Goal: Task Accomplishment & Management: Complete application form

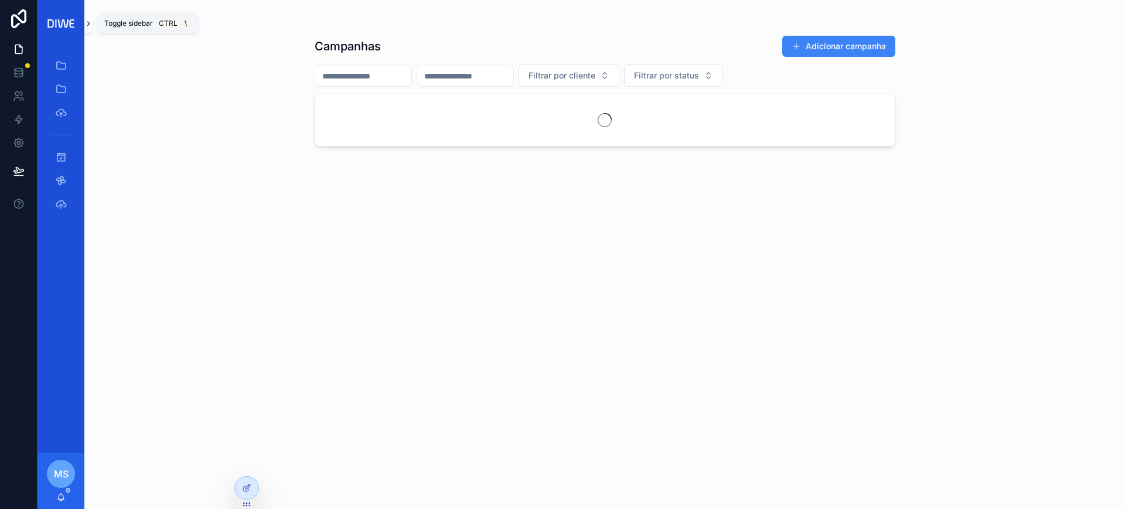
click at [91, 24] on icon at bounding box center [88, 23] width 8 height 9
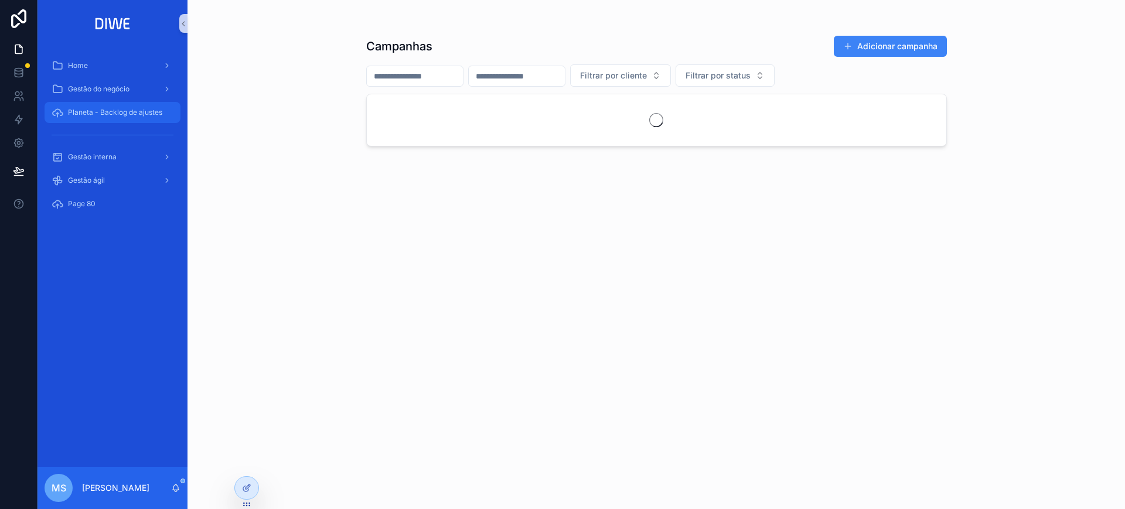
click at [108, 117] on span "Planeta - Backlog de ajustes" at bounding box center [115, 112] width 94 height 9
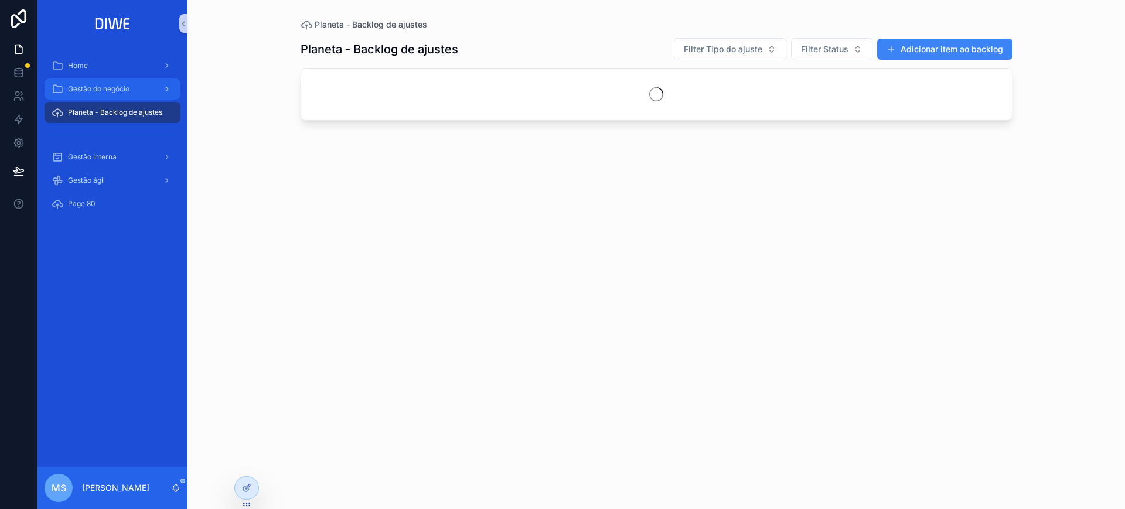
click at [105, 87] on span "Gestão do negócio" at bounding box center [99, 88] width 62 height 9
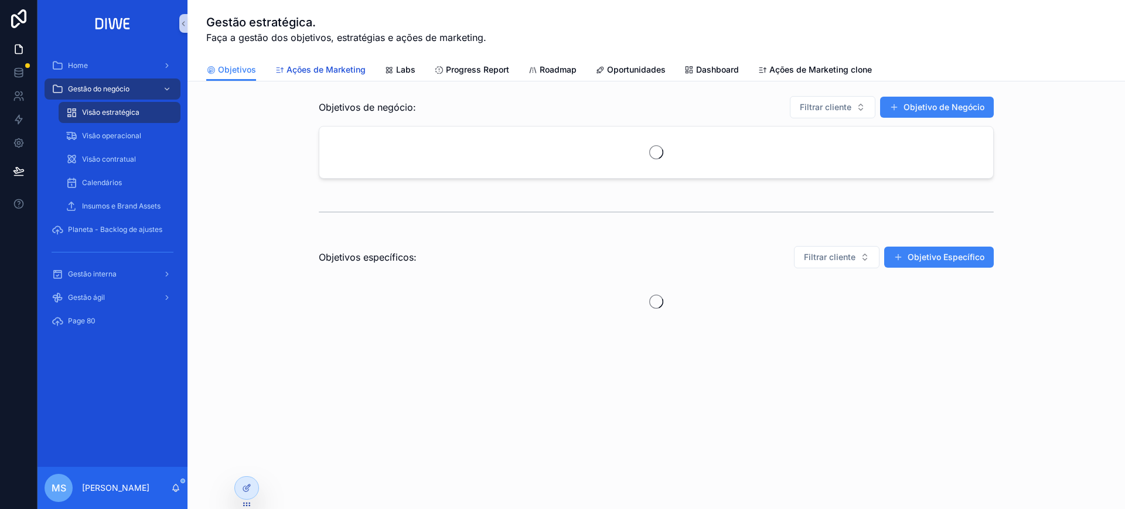
click at [328, 67] on span "Ações de Marketing" at bounding box center [326, 70] width 79 height 12
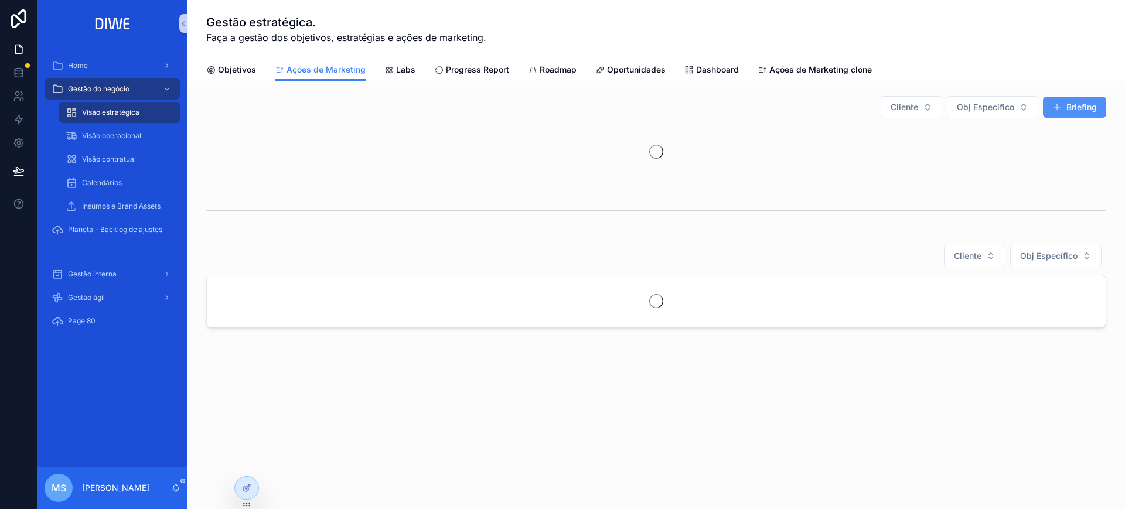
click at [1069, 106] on button "Briefing" at bounding box center [1074, 107] width 63 height 21
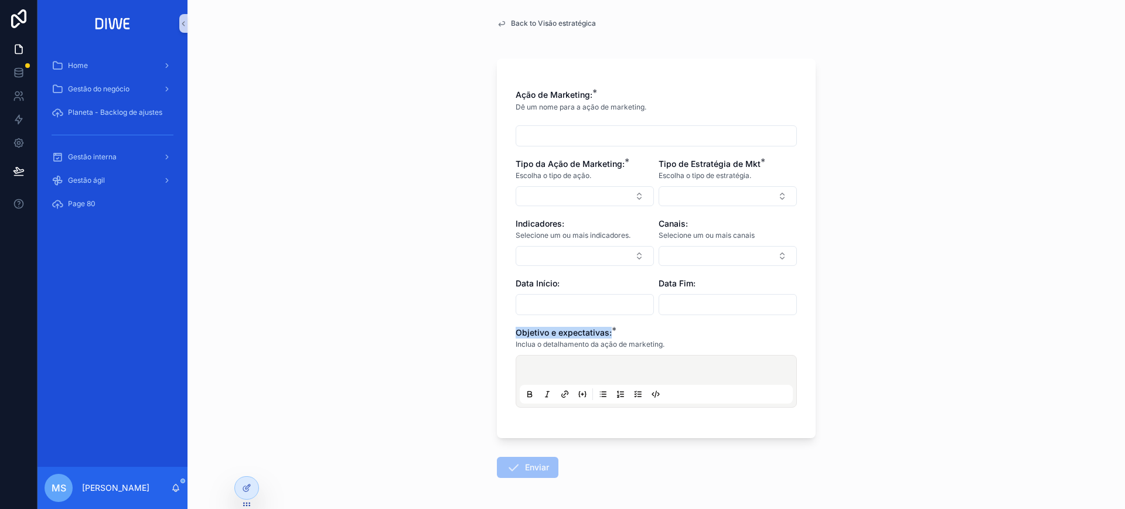
drag, startPoint x: 509, startPoint y: 329, endPoint x: 630, endPoint y: 332, distance: 121.4
click at [630, 332] on div "Ação de Marketing: * Dê um nome para a ação de marketing. Tipo da Ação de Marke…" at bounding box center [656, 249] width 319 height 380
click at [969, 290] on div "Back to Visão estratégica Ação de Marketing: * Dê um nome para a ação de market…" at bounding box center [657, 254] width 938 height 509
